Goal: Task Accomplishment & Management: Complete application form

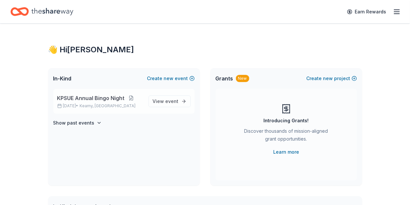
click at [126, 99] on button at bounding box center [131, 98] width 13 height 5
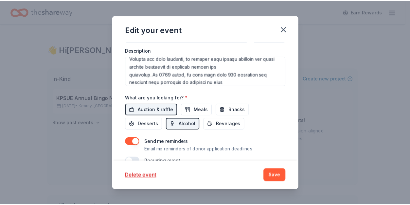
scroll to position [244, 0]
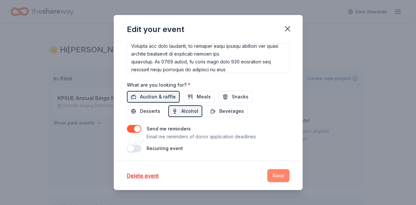
click at [281, 176] on button "Save" at bounding box center [278, 175] width 22 height 13
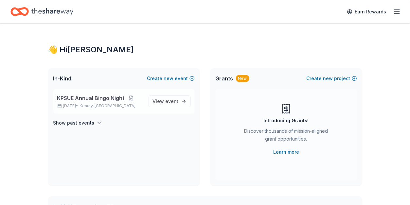
click at [122, 98] on span "KPSUE Annual Bingo Night" at bounding box center [90, 98] width 67 height 8
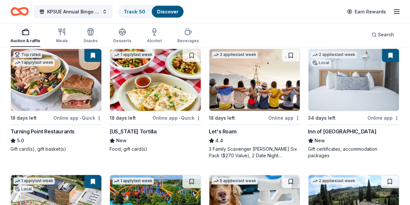
scroll to position [305, 0]
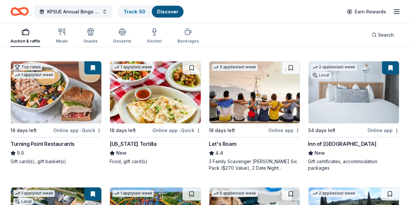
click at [338, 96] on img at bounding box center [354, 93] width 91 height 62
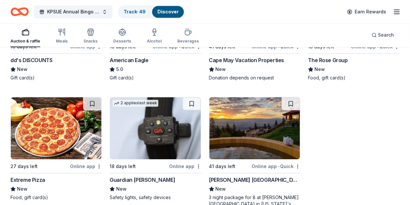
scroll to position [1179, 0]
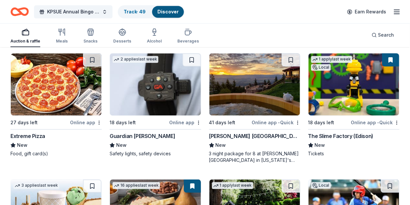
drag, startPoint x: 208, startPoint y: 133, endPoint x: 249, endPoint y: 129, distance: 40.5
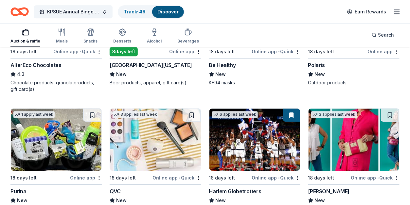
scroll to position [4747, 0]
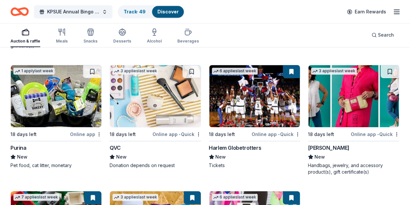
click at [123, 87] on img at bounding box center [155, 96] width 91 height 62
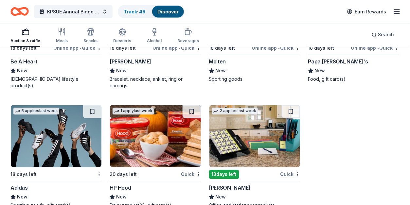
scroll to position [5956, 0]
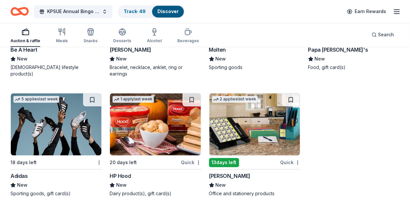
click at [33, 140] on img at bounding box center [56, 125] width 91 height 62
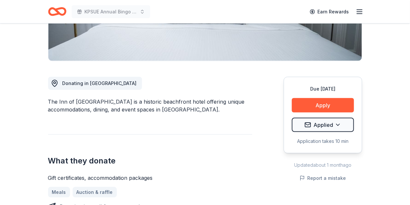
scroll to position [218, 0]
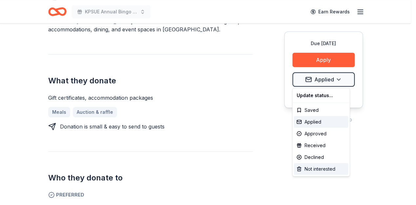
click at [317, 167] on div "Not interested" at bounding box center [320, 169] width 54 height 12
click at [316, 169] on div "Not interested" at bounding box center [320, 169] width 54 height 12
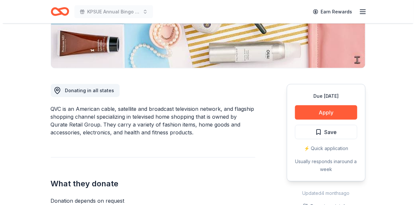
scroll to position [131, 0]
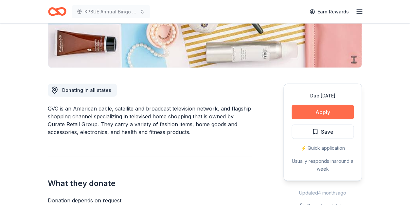
click at [327, 114] on button "Apply" at bounding box center [323, 112] width 62 height 14
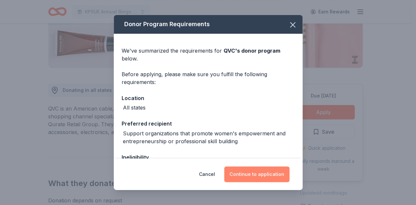
click at [243, 169] on button "Continue to application" at bounding box center [256, 175] width 65 height 16
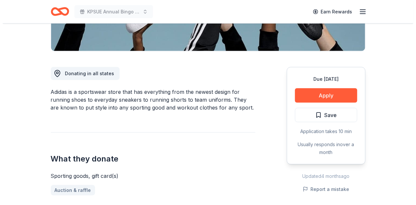
scroll to position [305, 0]
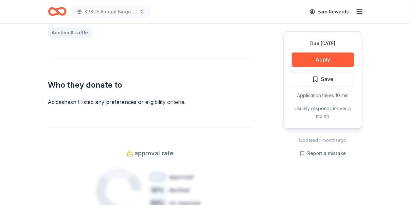
click at [327, 67] on div "Due [DATE] Apply Save Application takes 10 min Usually responds in over a month" at bounding box center [323, 80] width 79 height 98
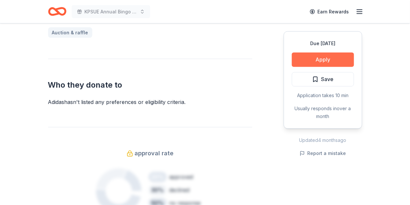
click at [327, 63] on button "Apply" at bounding box center [323, 60] width 62 height 14
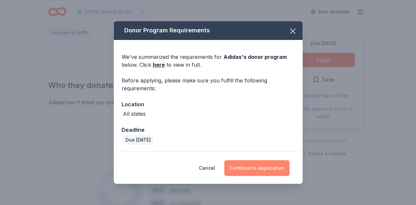
click at [247, 166] on button "Continue to application" at bounding box center [256, 168] width 65 height 16
